Goal: Task Accomplishment & Management: Manage account settings

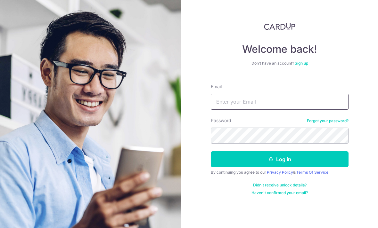
type input "[EMAIL_ADDRESS][DOMAIN_NAME]"
click at [279, 159] on button "Log in" at bounding box center [280, 159] width 138 height 16
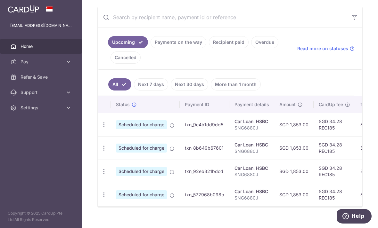
scroll to position [116, 0]
click at [150, 49] on link "Payments on the way" at bounding box center [178, 42] width 56 height 12
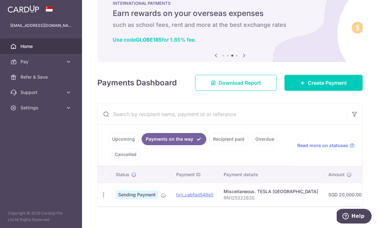
scroll to position [19, 0]
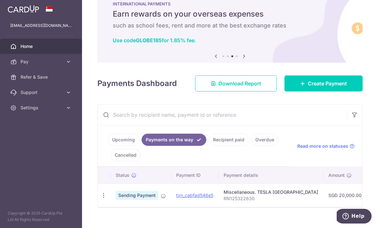
click at [209, 146] on link "Recipient paid" at bounding box center [229, 140] width 40 height 12
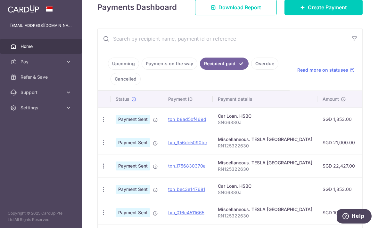
scroll to position [98, 0]
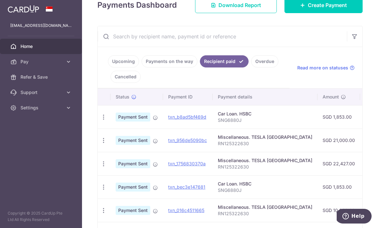
click at [141, 68] on link "Payments on the way" at bounding box center [169, 61] width 56 height 12
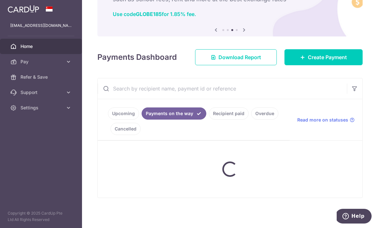
scroll to position [19, 0]
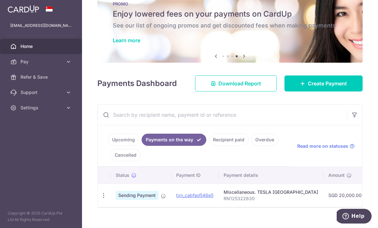
click at [209, 146] on link "Recipient paid" at bounding box center [229, 140] width 40 height 12
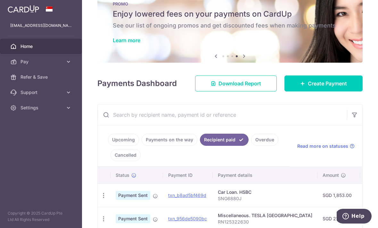
click at [108, 146] on link "Upcoming" at bounding box center [123, 140] width 31 height 12
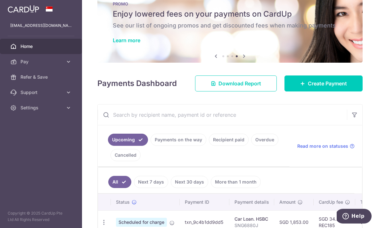
click at [0, 0] on icon "button" at bounding box center [0, 0] width 0 height 0
click at [64, 108] on link "Settings" at bounding box center [41, 107] width 82 height 15
click at [28, 140] on span "Logout" at bounding box center [41, 138] width 42 height 6
